Goal: Transaction & Acquisition: Download file/media

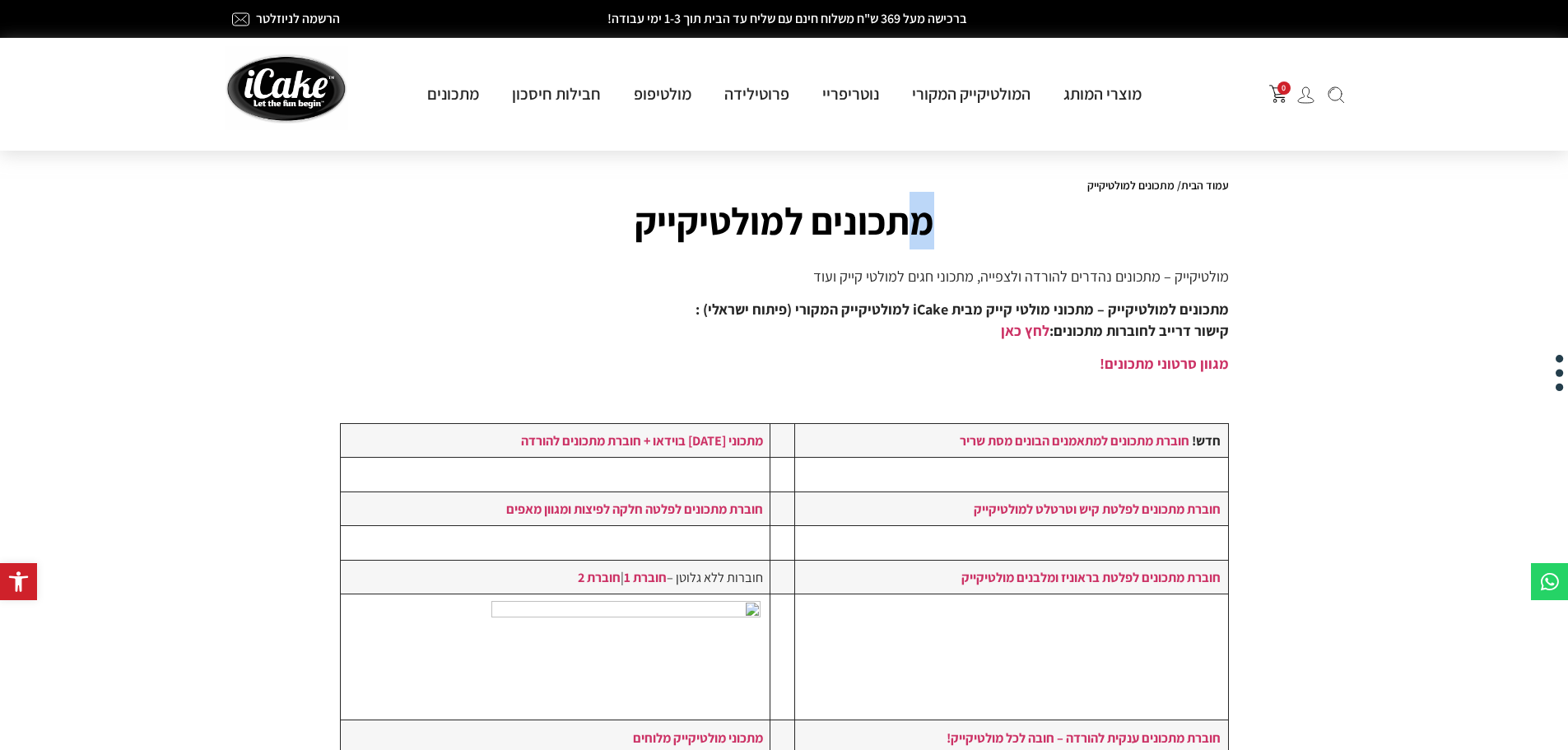
drag, startPoint x: 937, startPoint y: 221, endPoint x: 919, endPoint y: 227, distance: 19.0
click at [919, 227] on h2 "מתכונים למולטיקייק" at bounding box center [784, 221] width 889 height 58
click at [928, 227] on h2 "מתכונים למולטיקייק" at bounding box center [784, 221] width 889 height 58
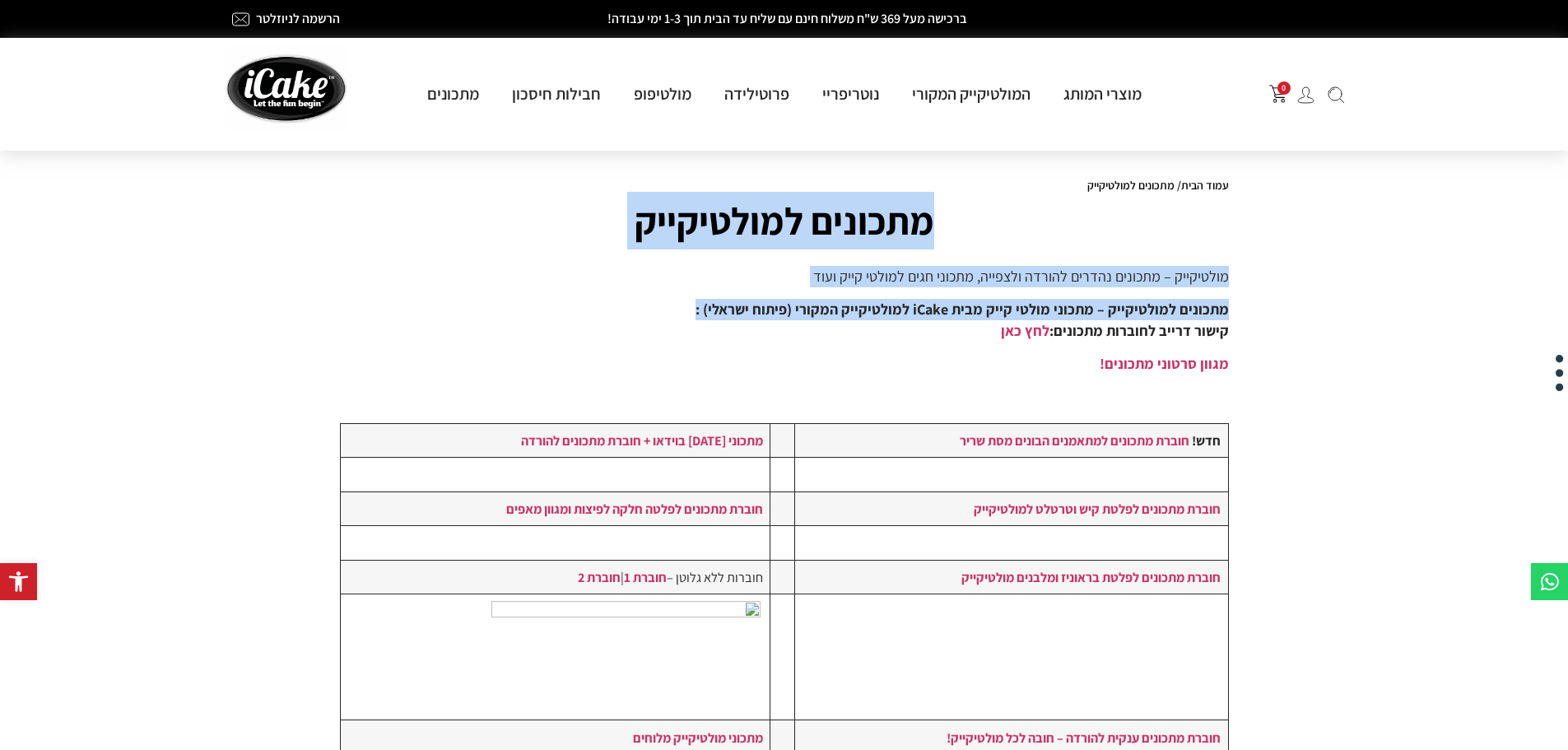
drag, startPoint x: 928, startPoint y: 227, endPoint x: 646, endPoint y: 311, distance: 294.2
click at [646, 311] on div "עמוד הבית / מתכונים למולטיקייק מתכונים למולטיקייק מולטיקייק – מתכונים נהדרים לה…" at bounding box center [785, 566] width 905 height 790
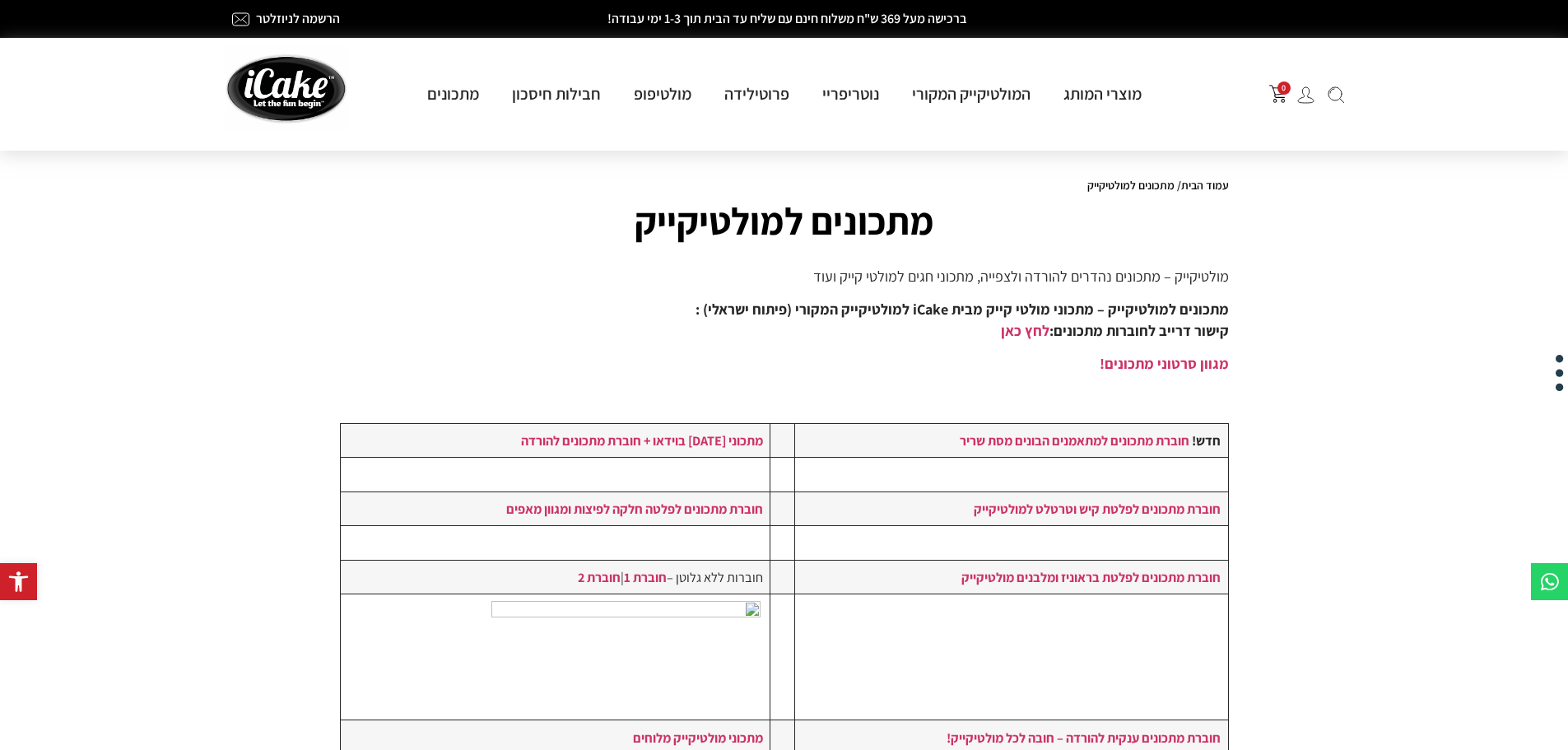
click at [646, 311] on p "מתכונים למולטיקייק – מתכוני מולטי קייק מבית iCake למולטיקייק המקורי (פיתוח ישרא…" at bounding box center [784, 320] width 889 height 42
click at [764, 227] on h2 "מתכונים למולטיקייק" at bounding box center [784, 221] width 889 height 58
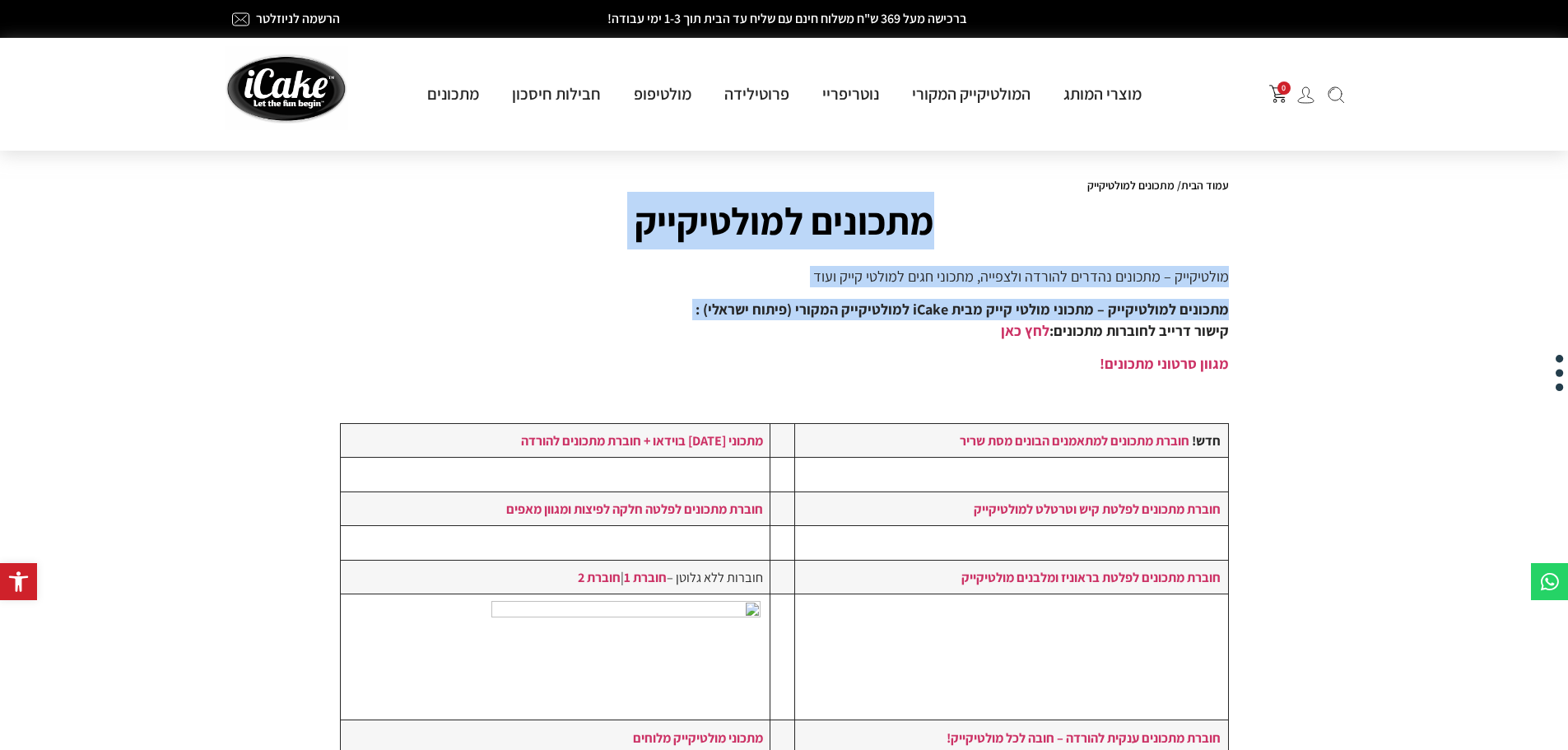
drag, startPoint x: 764, startPoint y: 227, endPoint x: 820, endPoint y: 307, distance: 97.7
click at [820, 307] on div "עמוד הבית / מתכונים למולטיקייק מתכונים למולטיקייק מולטיקייק – מתכונים נהדרים לה…" at bounding box center [785, 566] width 905 height 790
click at [888, 226] on h2 "מתכונים למולטיקייק" at bounding box center [784, 221] width 889 height 58
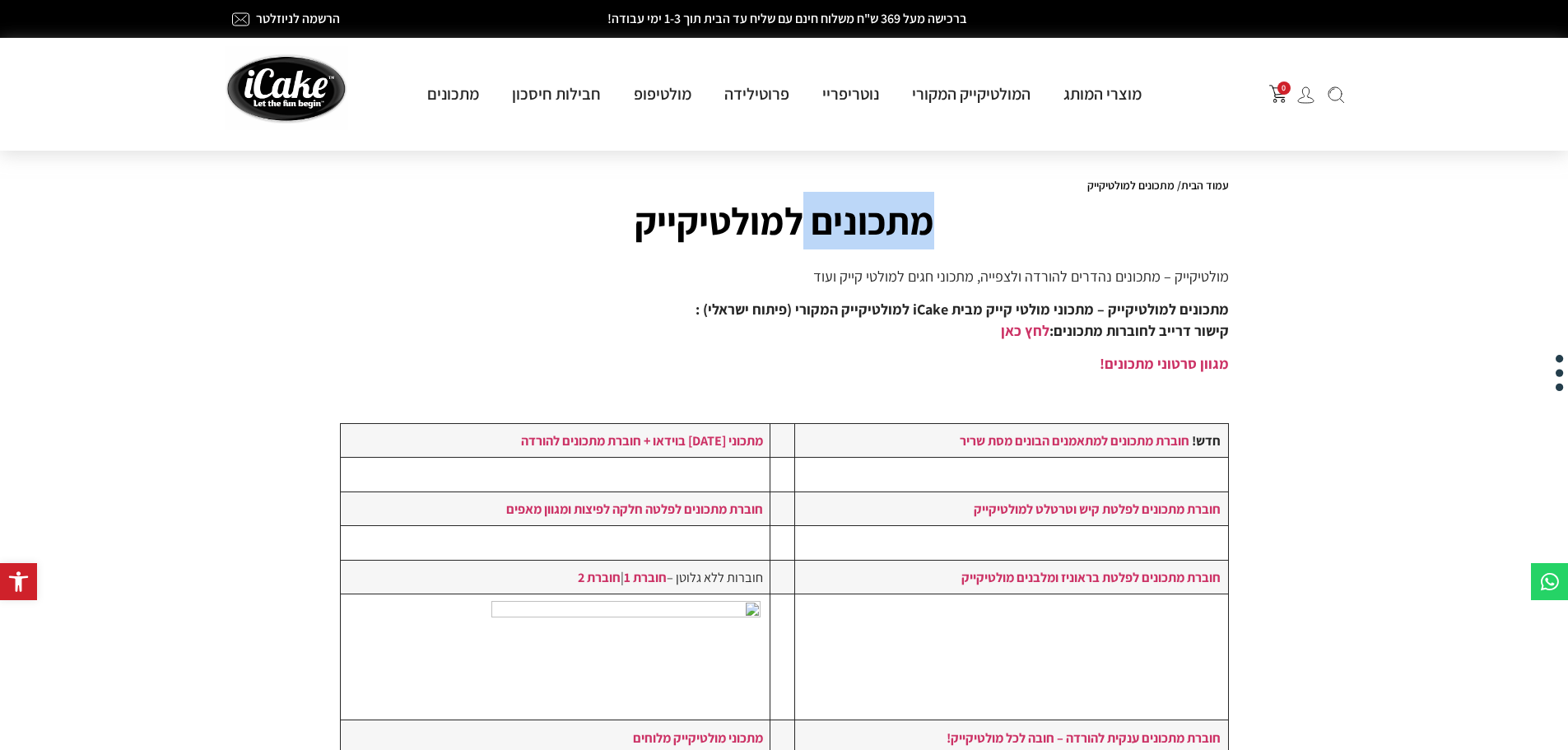
click at [888, 226] on h2 "מתכונים למולטיקייק" at bounding box center [784, 221] width 889 height 58
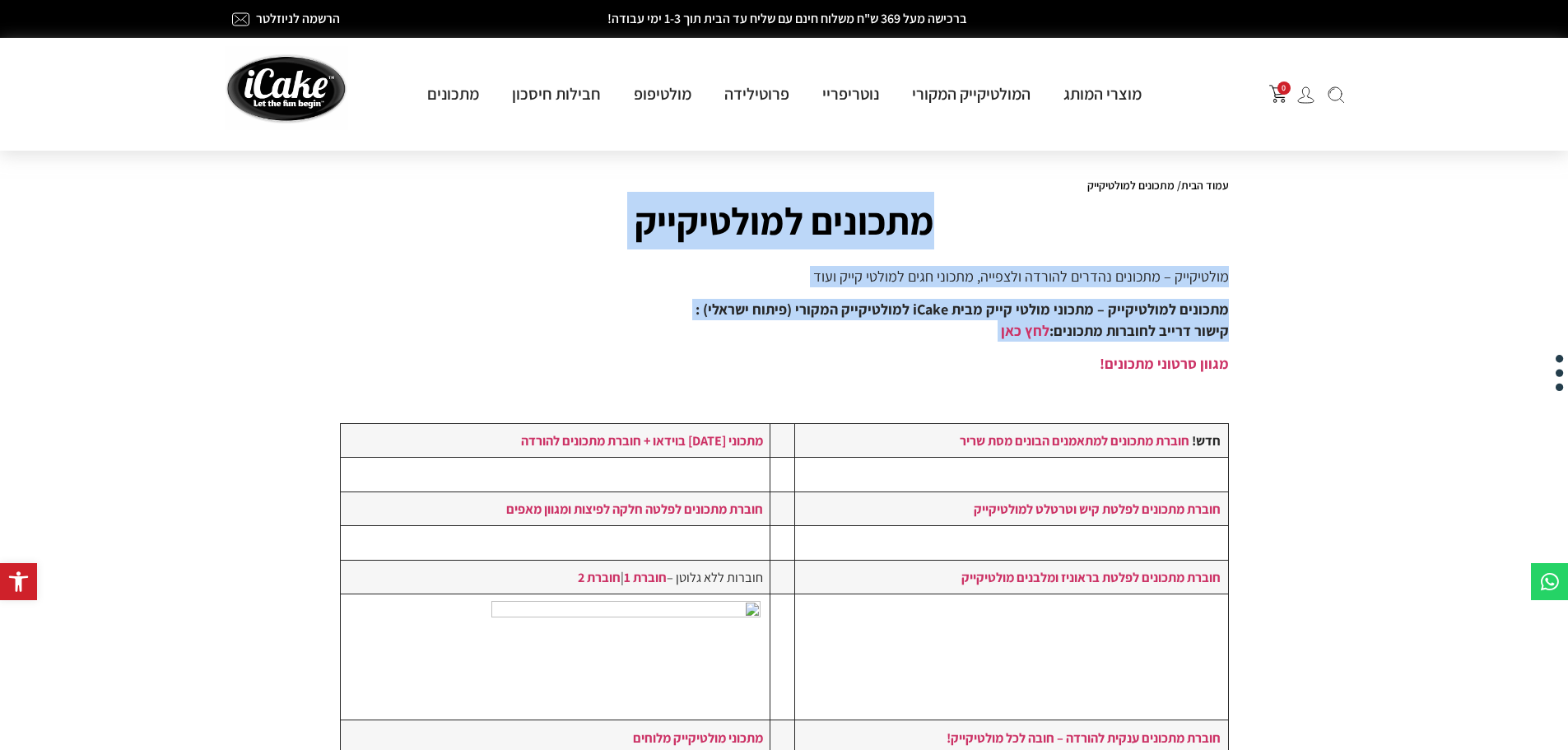
drag, startPoint x: 888, startPoint y: 226, endPoint x: 791, endPoint y: 333, distance: 144.4
click at [791, 333] on div "עמוד הבית / מתכונים למולטיקייק מתכונים למולטיקייק מולטיקייק – מתכונים נהדרים לה…" at bounding box center [785, 566] width 905 height 790
click at [880, 338] on p "מתכונים למולטיקייק – מתכוני מולטי קייק מבית iCake למולטיקייק המקורי (פיתוח ישרא…" at bounding box center [784, 320] width 889 height 42
drag, startPoint x: 929, startPoint y: 230, endPoint x: 996, endPoint y: 339, distance: 127.9
click at [996, 339] on div "עמוד הבית / מתכונים למולטיקייק מתכונים למולטיקייק מולטיקייק – מתכונים נהדרים לה…" at bounding box center [785, 566] width 905 height 790
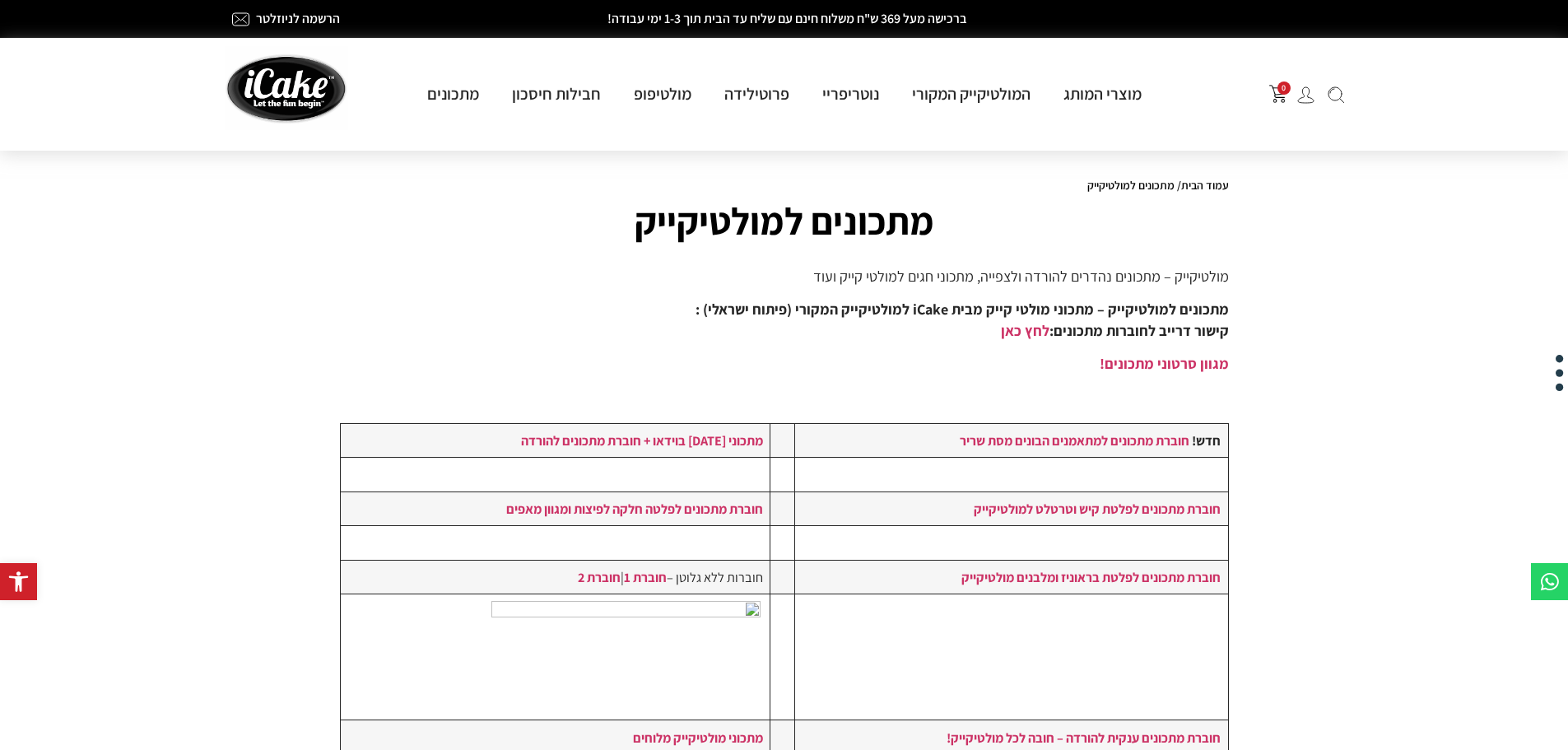
click at [897, 357] on p "מגוון סרטוני מתכונים!" at bounding box center [784, 364] width 889 height 21
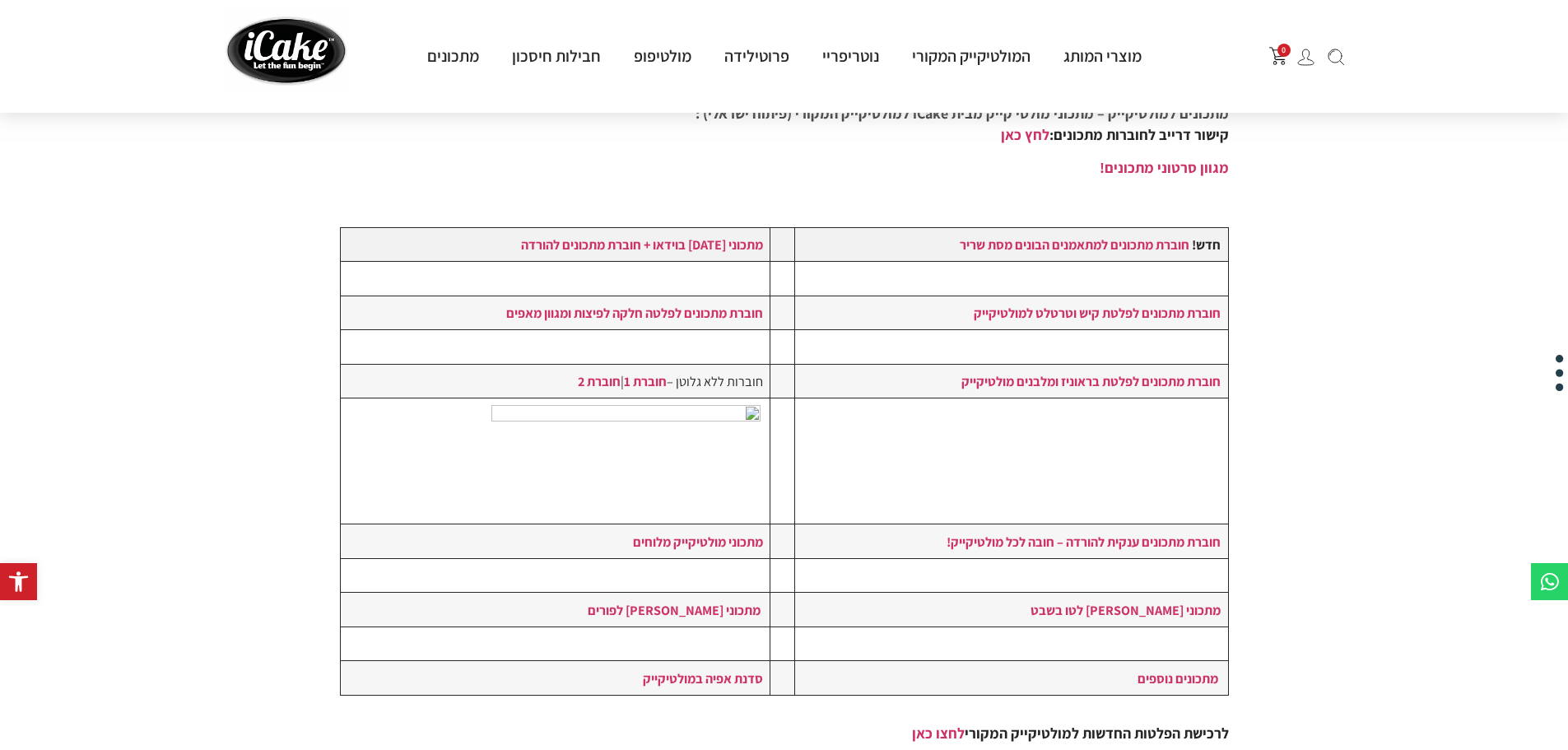
scroll to position [192, 0]
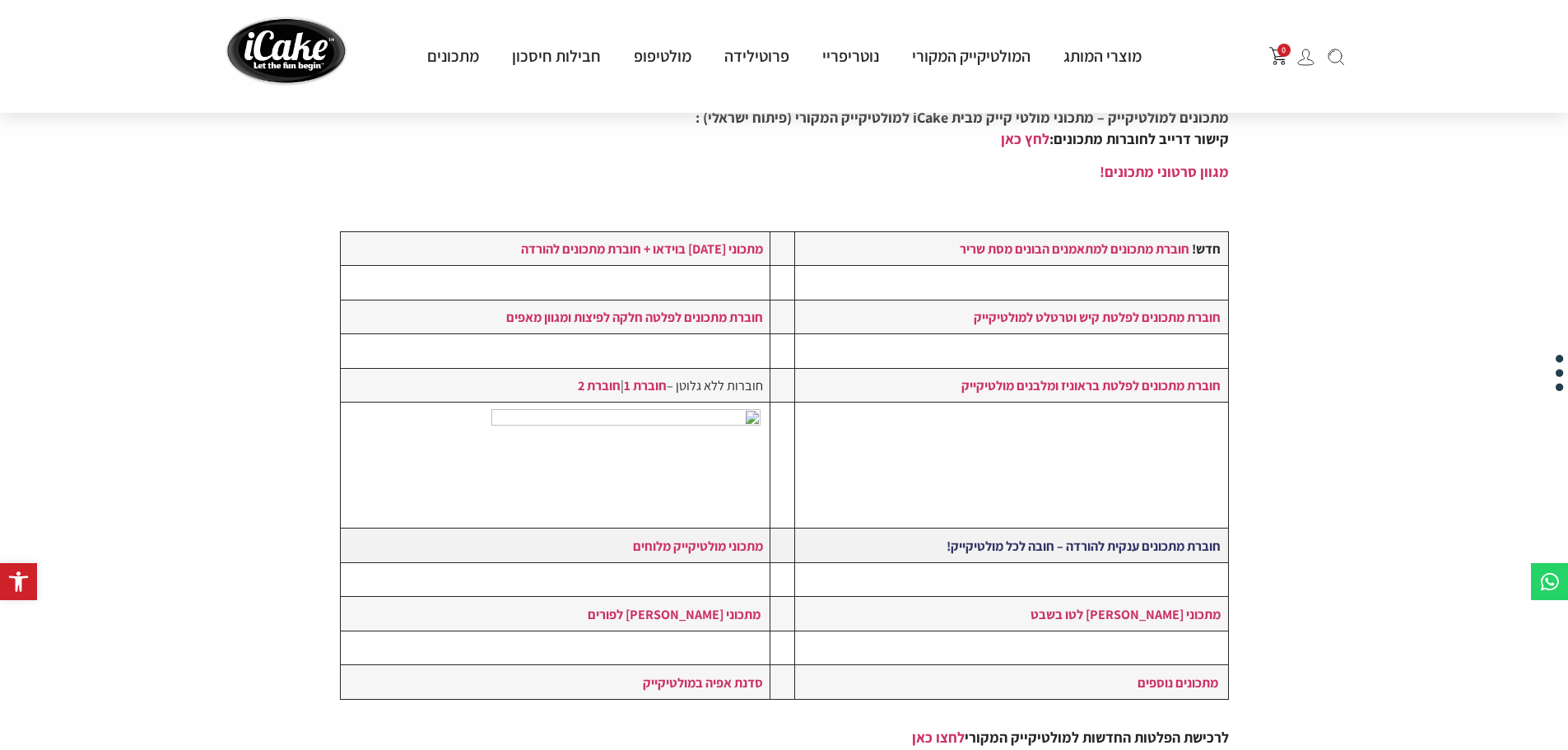
click at [1137, 547] on strong "חוברת מתכונים ענקית להורדה – חובה לכל מולטיקייק!" at bounding box center [1083, 545] width 274 height 18
click at [1119, 547] on strong "חוברת מתכונים ענקית להורדה – חובה לכל מולטיקייק!" at bounding box center [1083, 545] width 274 height 18
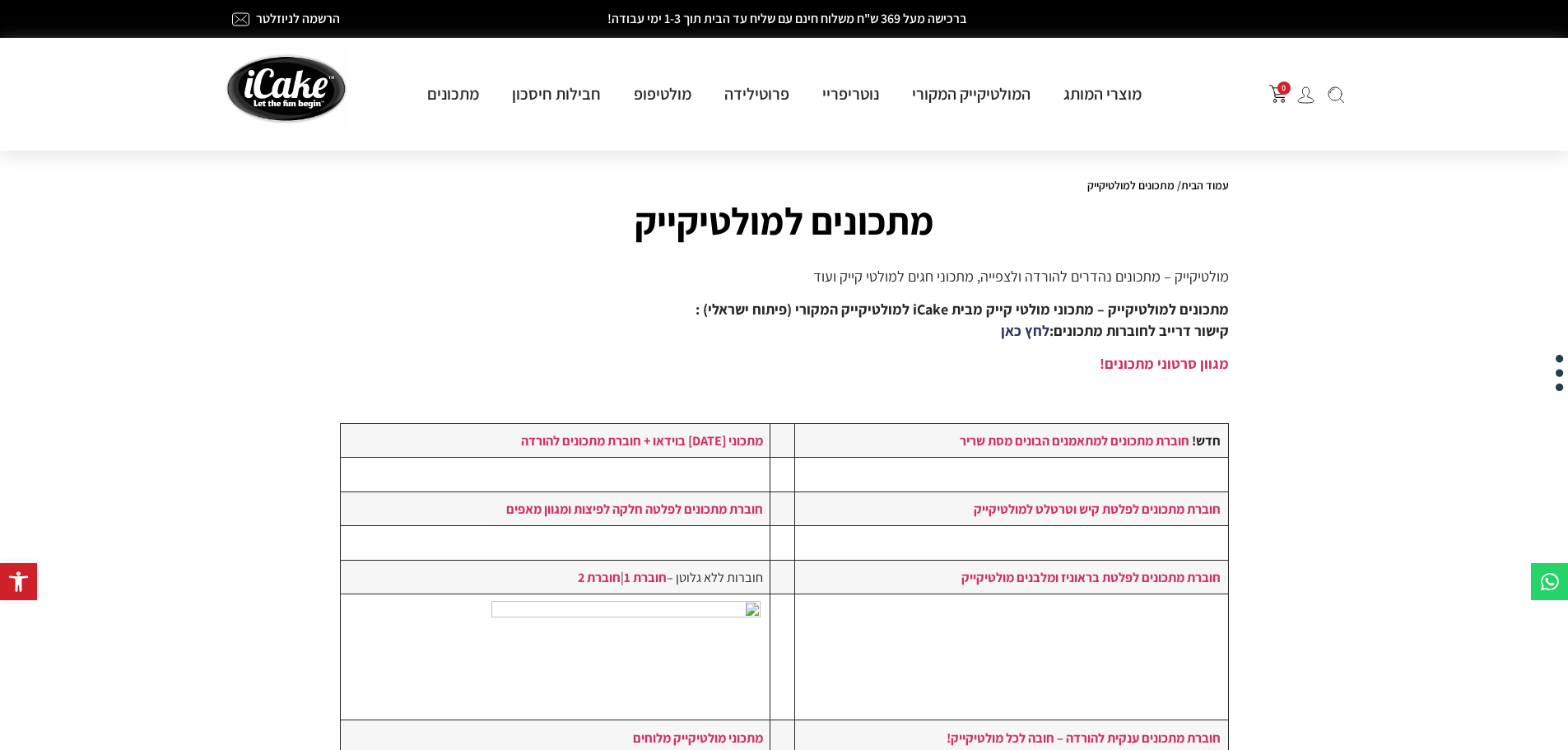
click at [1020, 331] on link "לחץ כאן" at bounding box center [1024, 330] width 48 height 19
